Goal: Transaction & Acquisition: Purchase product/service

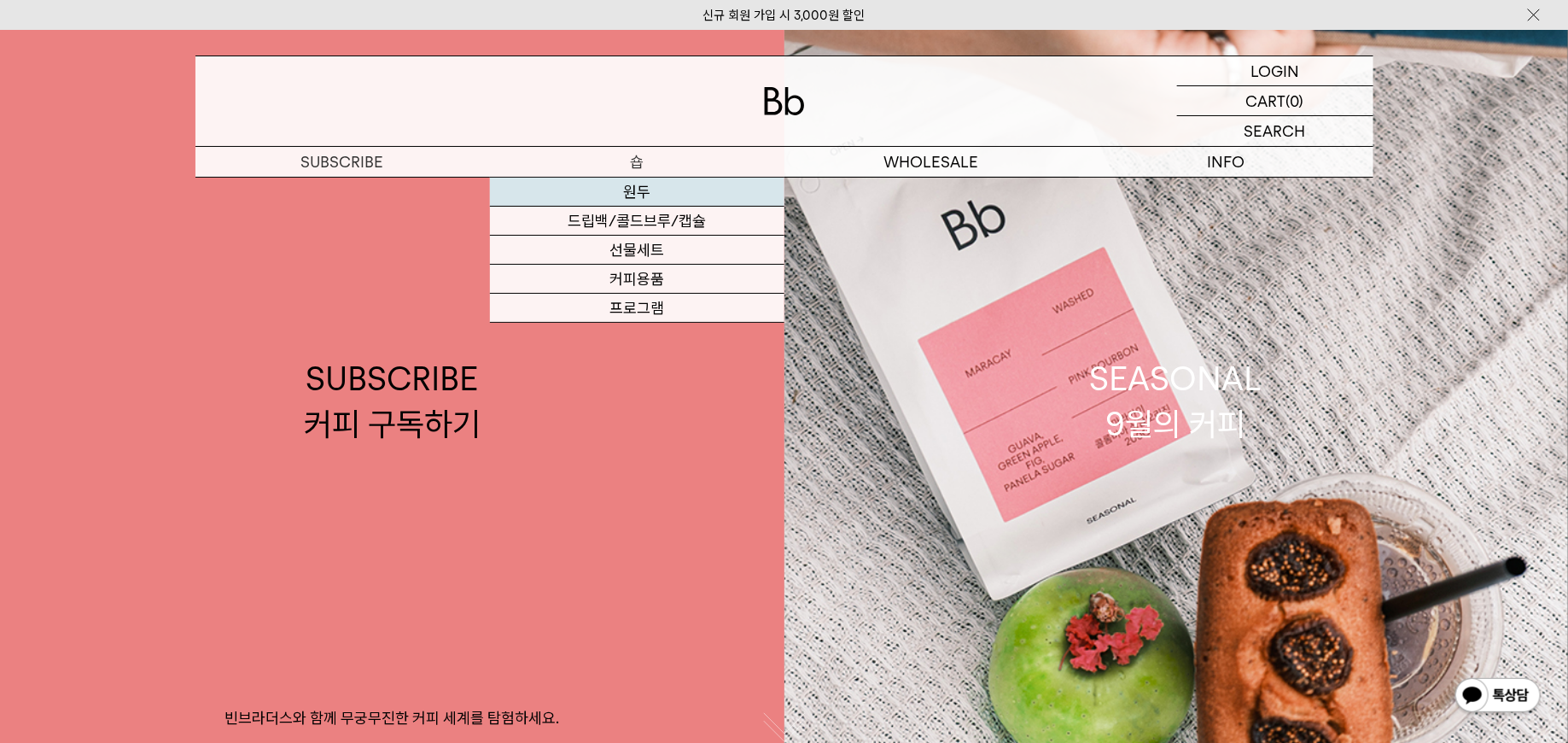
click at [640, 195] on link "원두" at bounding box center [637, 192] width 295 height 29
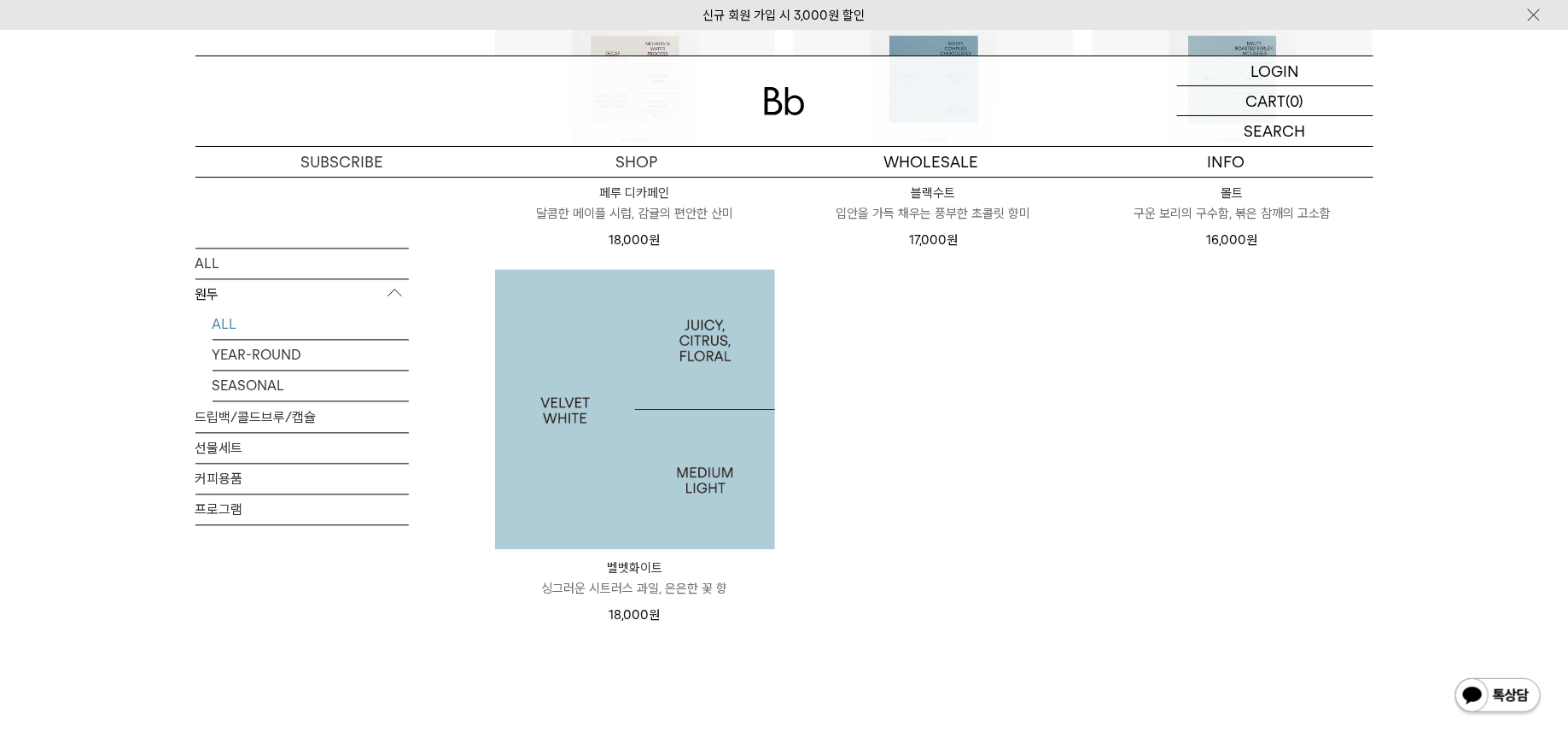
scroll to position [1618, 0]
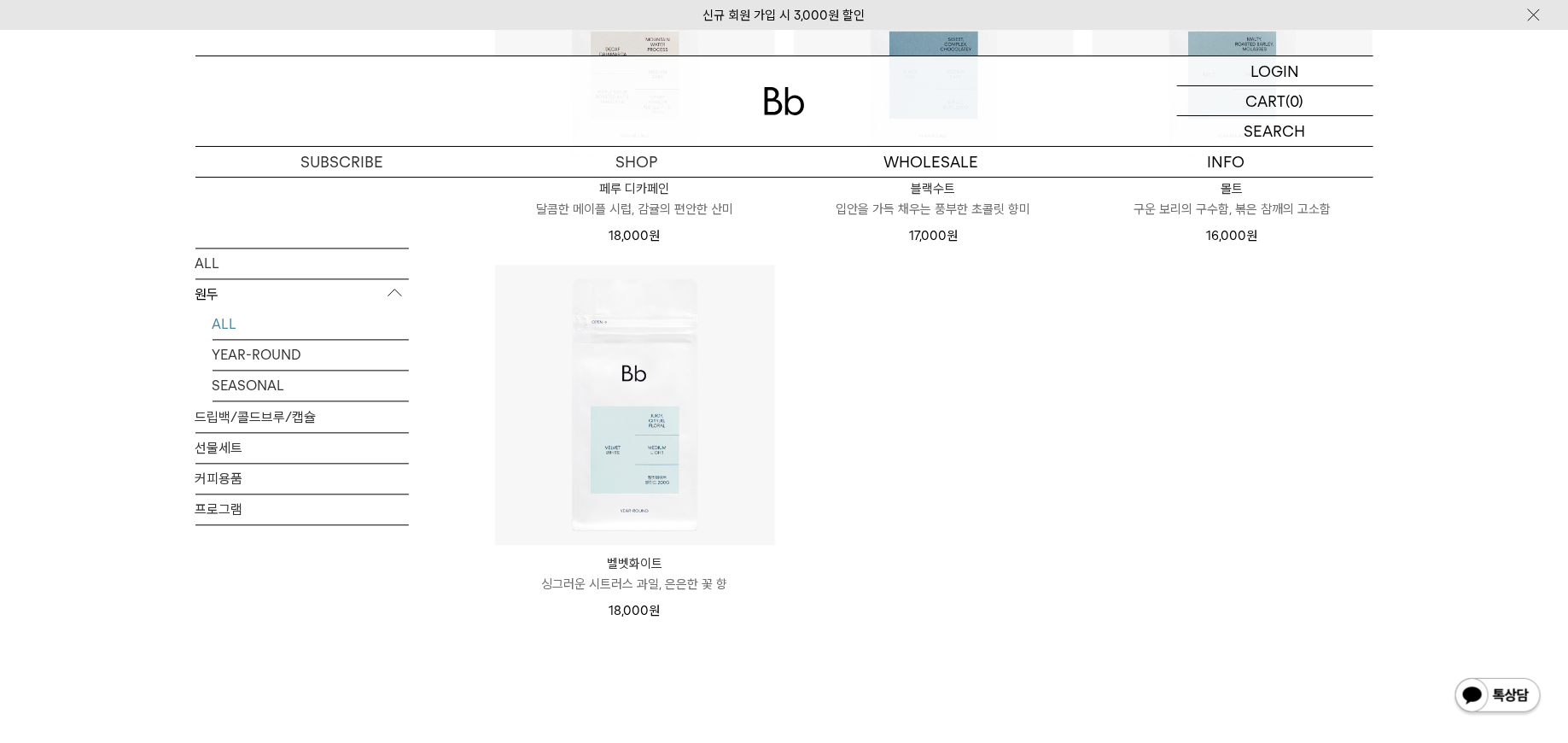
click at [0, 0] on img at bounding box center [0, 0] width 0 height 0
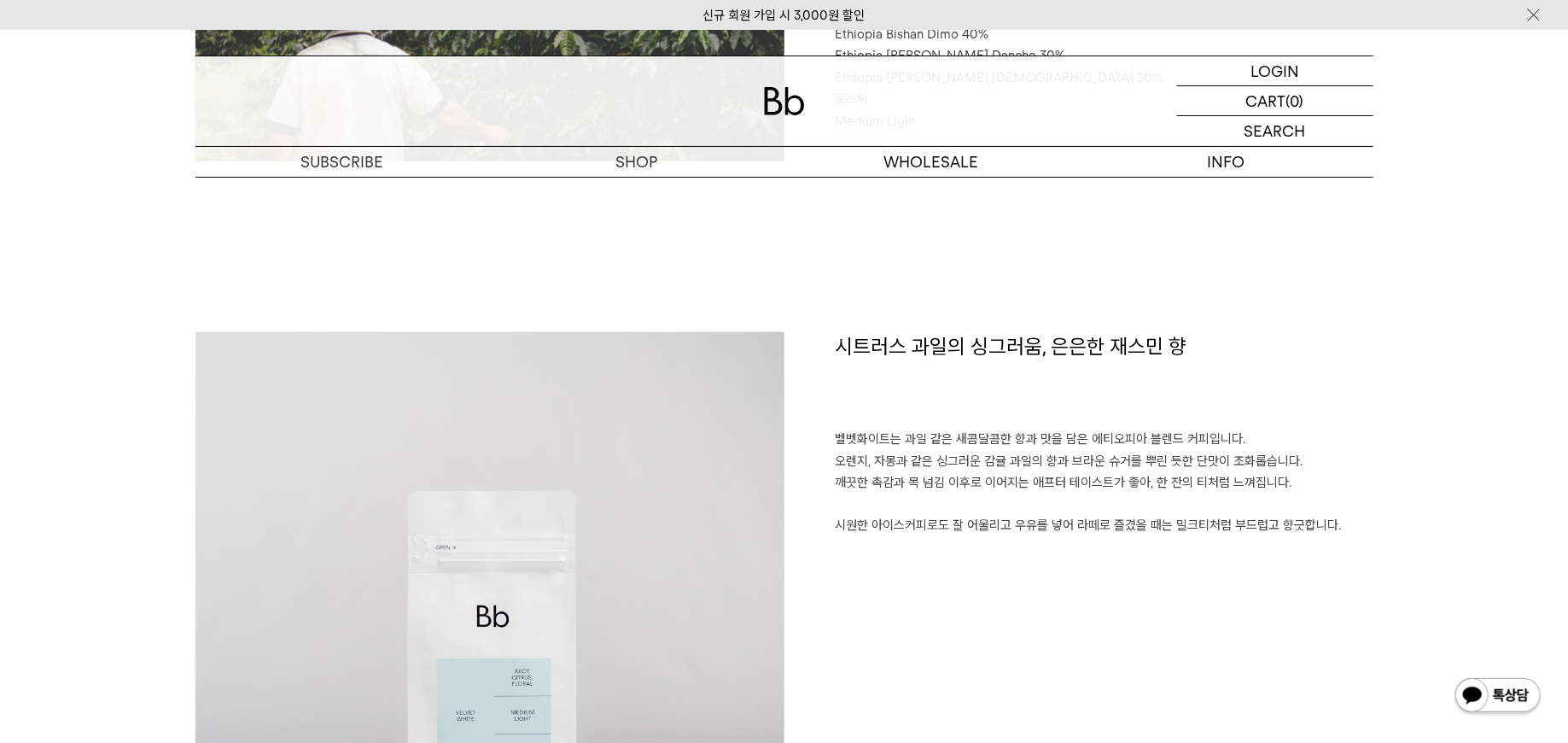
scroll to position [703, 0]
